Goal: Task Accomplishment & Management: Complete application form

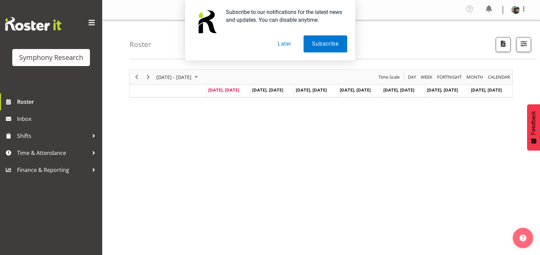
click at [289, 44] on button "Later" at bounding box center [284, 43] width 31 height 17
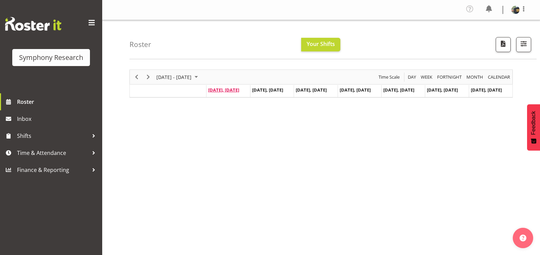
click at [227, 92] on span "[DATE], [DATE]" at bounding box center [223, 90] width 31 height 6
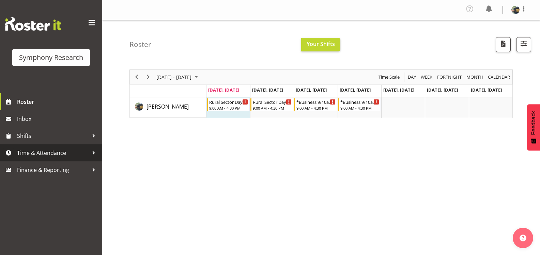
click at [47, 151] on span "Time & Attendance" at bounding box center [53, 153] width 72 height 10
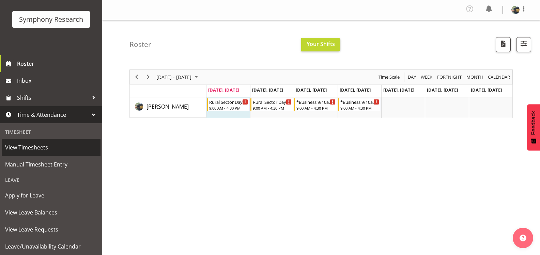
scroll to position [68, 0]
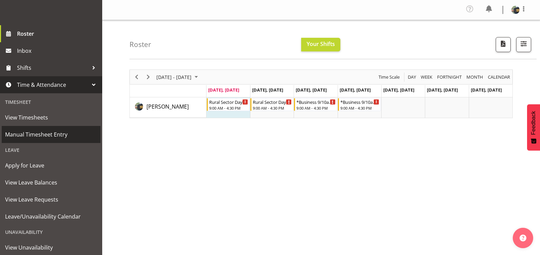
click at [59, 132] on span "Manual Timesheet Entry" at bounding box center [51, 135] width 92 height 10
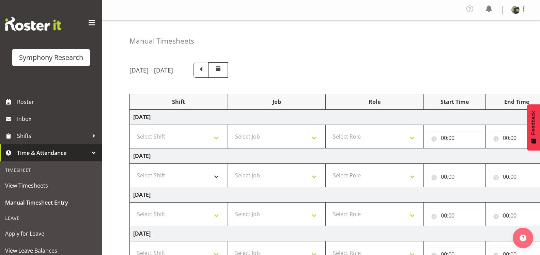
scroll to position [68, 0]
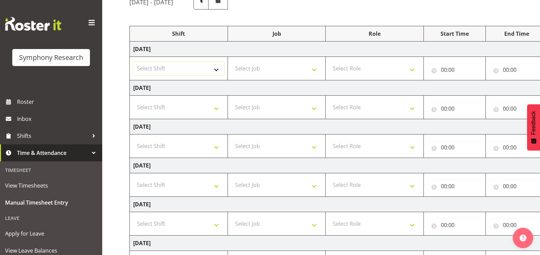
click at [215, 71] on select "Select Shift !!Weekend Residential (Roster IT Shift Label) *Business 9/10am ~ 4…" at bounding box center [178, 69] width 91 height 14
select select "81297"
click at [133, 62] on select "Select Shift !!Weekend Residential (Roster IT Shift Label) *Business 9/10am ~ 4…" at bounding box center [178, 69] width 91 height 14
click at [312, 67] on select "Select Job 550060 IF Admin 553492 World Poll Aus Wave 2 Main 2025 553493 World …" at bounding box center [276, 69] width 91 height 14
select select "10587"
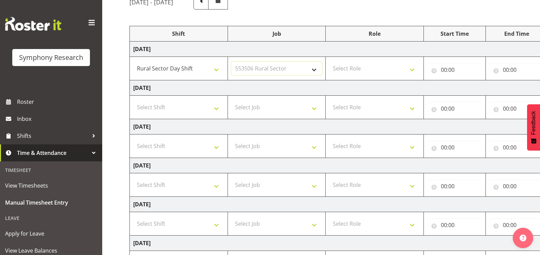
click at [231, 62] on select "Select Job 550060 IF Admin 553492 World Poll Aus Wave 2 Main 2025 553493 World …" at bounding box center [276, 69] width 91 height 14
click at [389, 73] on select "Select Role Briefing Interviewing" at bounding box center [374, 69] width 91 height 14
select select "47"
click at [329, 62] on select "Select Role Briefing Interviewing" at bounding box center [374, 69] width 91 height 14
click at [444, 70] on input "00:00" at bounding box center [455, 70] width 55 height 14
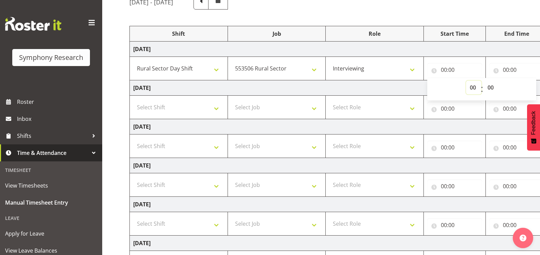
click at [471, 86] on select "00 01 02 03 04 05 06 07 08 09 10 11 12 13 14 15 16 17 18 19 20 21 22 23" at bounding box center [473, 88] width 15 height 14
select select "9"
click at [466, 81] on select "00 01 02 03 04 05 06 07 08 09 10 11 12 13 14 15 16 17 18 19 20 21 22 23" at bounding box center [473, 88] width 15 height 14
type input "09:00"
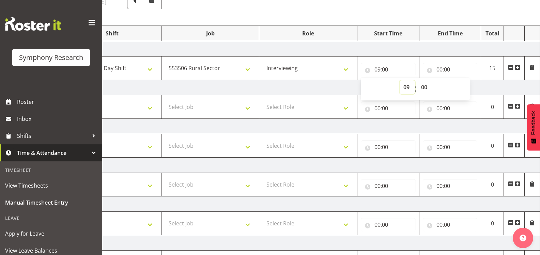
scroll to position [33, 0]
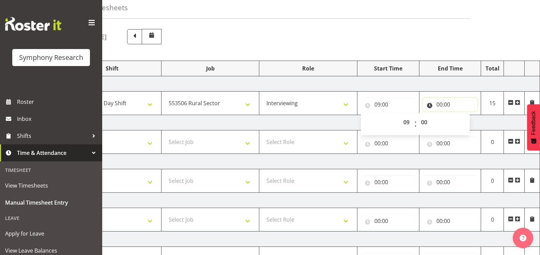
click at [440, 104] on input "00:00" at bounding box center [450, 105] width 55 height 14
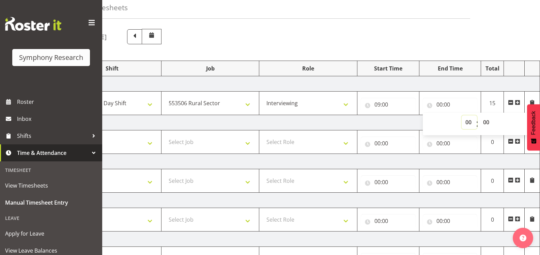
click at [473, 122] on select "00 01 02 03 04 05 06 07 08 09 10 11 12 13 14 15 16 17 18 19 20 21 22 23" at bounding box center [469, 123] width 15 height 14
select select "16"
click at [462, 116] on select "00 01 02 03 04 05 06 07 08 09 10 11 12 13 14 15 16 17 18 19 20 21 22 23" at bounding box center [469, 123] width 15 height 14
type input "16:00"
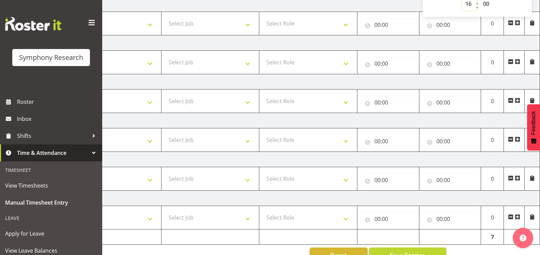
scroll to position [170, 0]
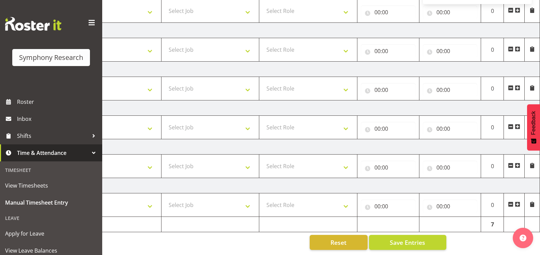
click at [475, 238] on div "Manual Timesheets September 8th - September 14th 2025 Shift Job Role Start Time…" at bounding box center [321, 55] width 438 height 400
click at [415, 238] on span "Save Entries" at bounding box center [407, 242] width 35 height 9
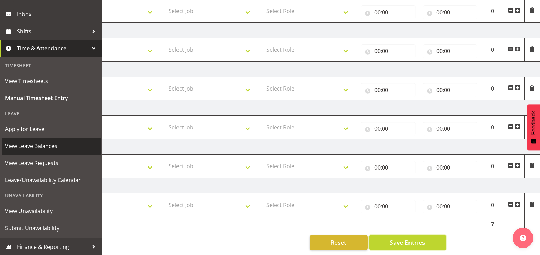
scroll to position [105, 0]
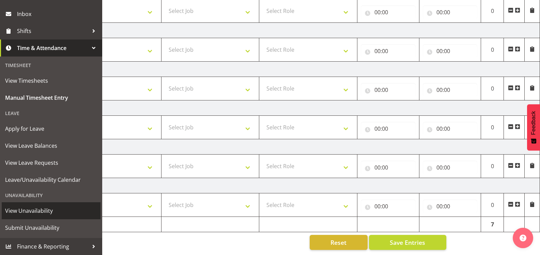
click at [50, 212] on span "View Unavailability" at bounding box center [51, 211] width 92 height 10
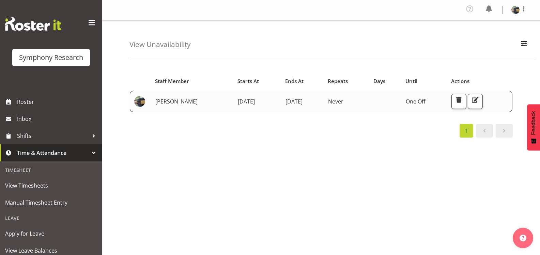
click at [162, 102] on link "Daniel Blair" at bounding box center [176, 102] width 42 height 8
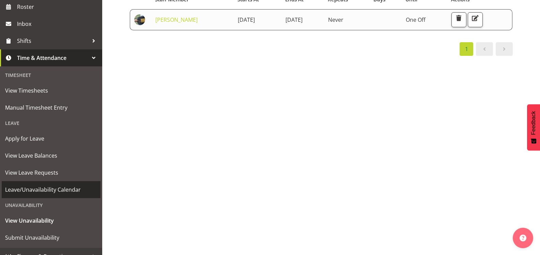
scroll to position [105, 0]
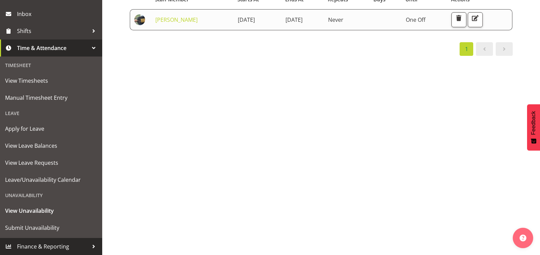
click at [47, 246] on span "Finance & Reporting" at bounding box center [53, 247] width 72 height 10
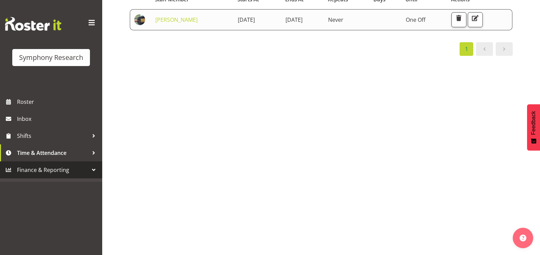
click at [57, 174] on span "Finance & Reporting" at bounding box center [53, 170] width 72 height 10
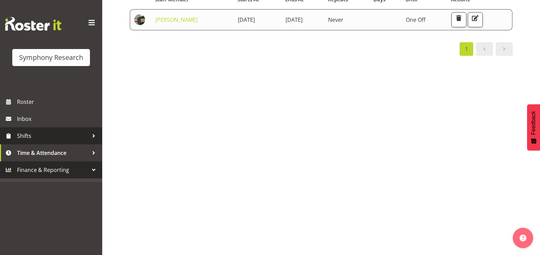
click at [49, 137] on span "Shifts" at bounding box center [53, 136] width 72 height 10
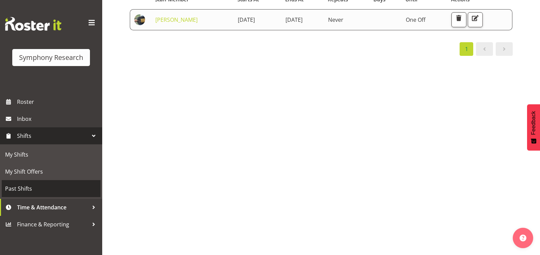
click at [54, 186] on span "Past Shifts" at bounding box center [51, 189] width 92 height 10
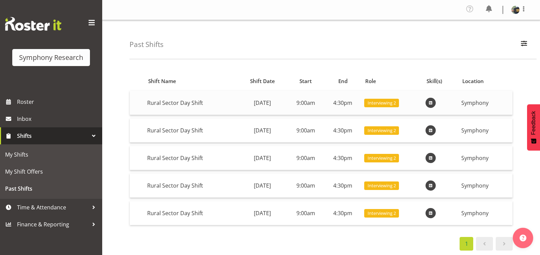
click at [435, 103] on span at bounding box center [431, 103] width 8 height 8
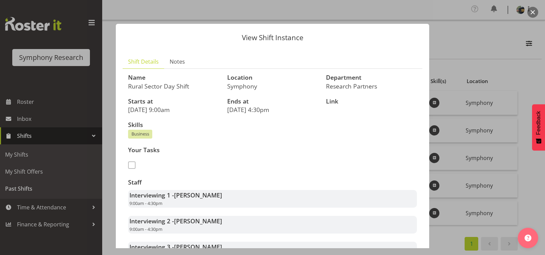
click at [454, 13] on div at bounding box center [272, 127] width 545 height 255
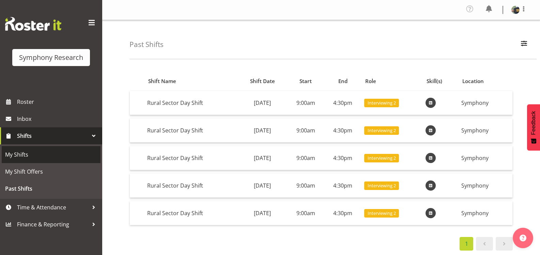
click at [46, 154] on span "My Shifts" at bounding box center [51, 155] width 92 height 10
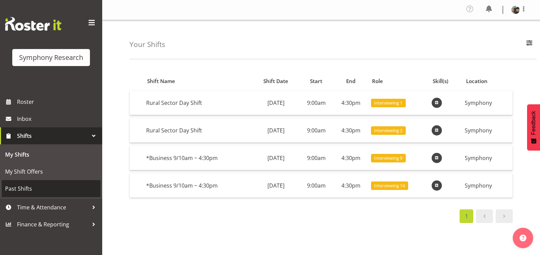
click at [41, 185] on span "Past Shifts" at bounding box center [51, 189] width 92 height 10
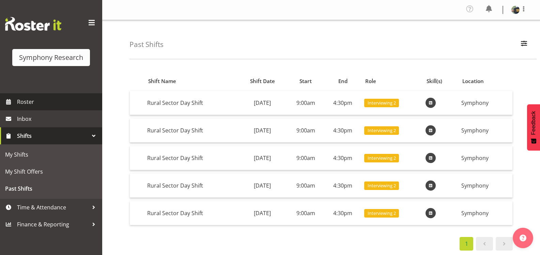
click at [50, 98] on span "Roster" at bounding box center [58, 102] width 82 height 10
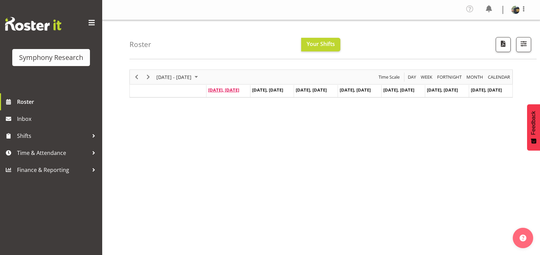
click at [229, 90] on span "[DATE], [DATE]" at bounding box center [223, 90] width 31 height 6
click at [231, 89] on span "[DATE], [DATE]" at bounding box center [223, 90] width 31 height 6
click at [320, 43] on span "Your Shifts" at bounding box center [321, 44] width 28 height 8
